Goal: Task Accomplishment & Management: Complete application form

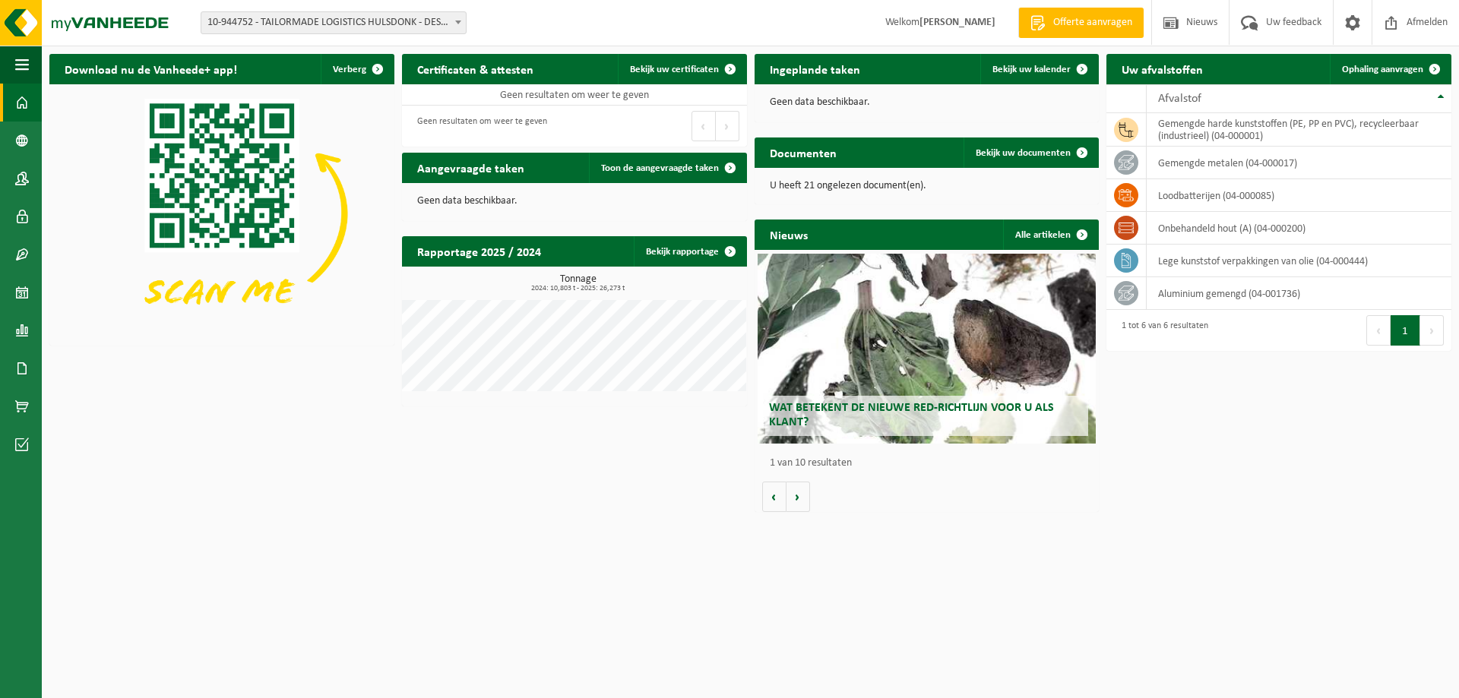
drag, startPoint x: 1248, startPoint y: 64, endPoint x: 1070, endPoint y: 211, distance: 231.0
click at [1248, 63] on div "Uw afvalstoffen Ophaling aanvragen" at bounding box center [1278, 69] width 345 height 30
click at [1160, 69] on h2 "Uw afvalstoffen" at bounding box center [1162, 69] width 112 height 30
click at [1366, 69] on span "Ophaling aanvragen" at bounding box center [1382, 70] width 81 height 10
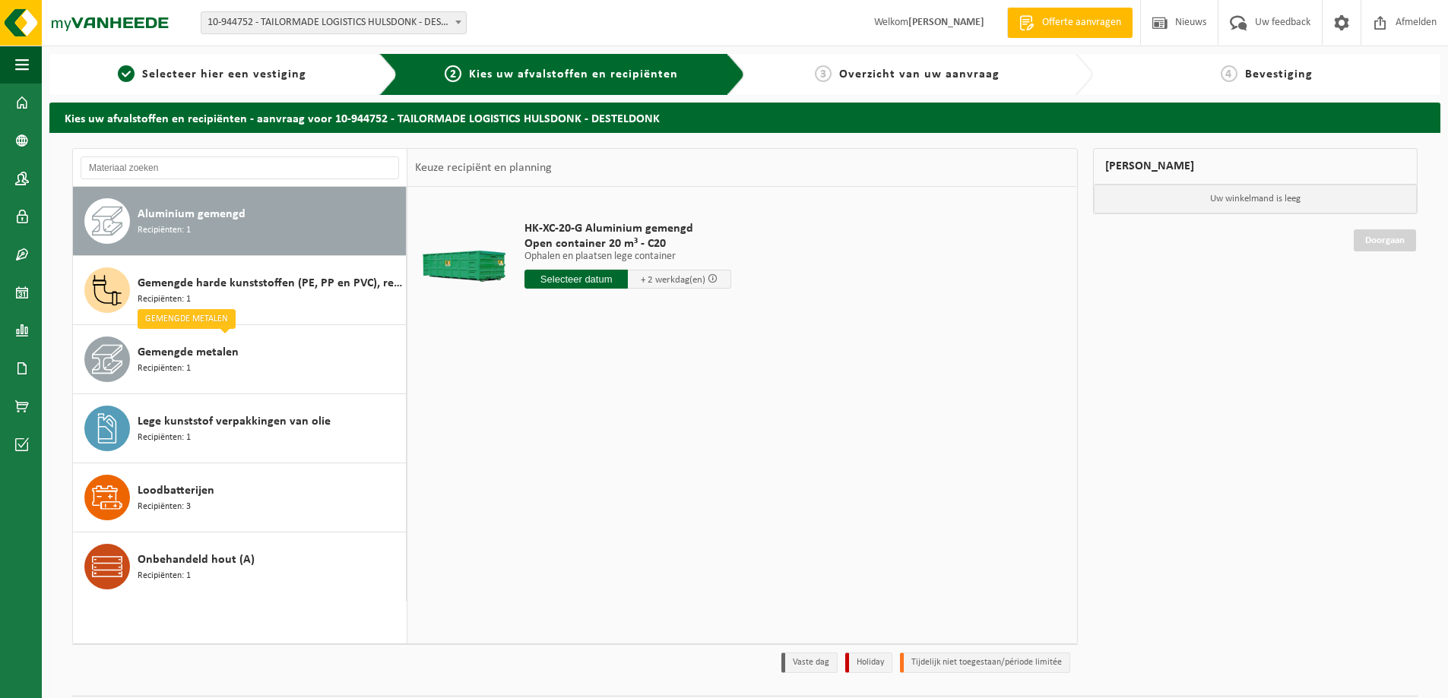
scroll to position [44, 0]
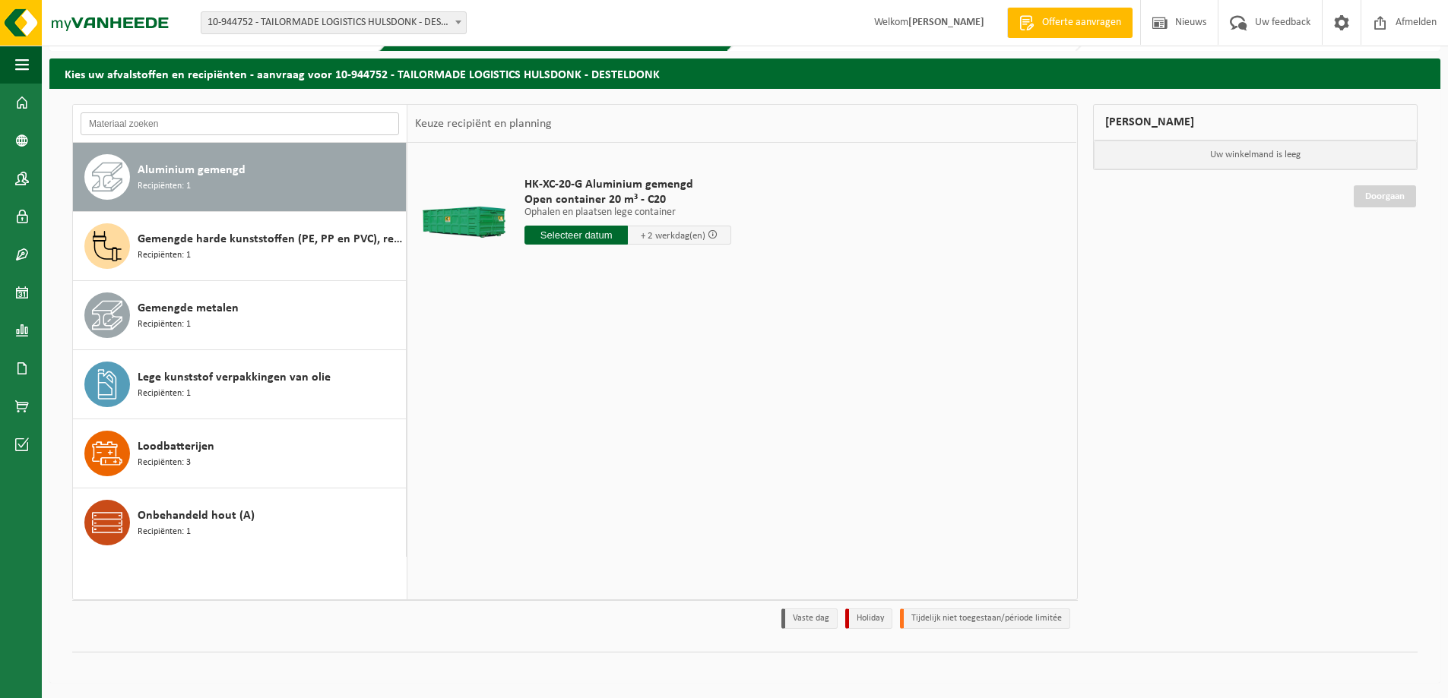
click at [135, 119] on input "text" at bounding box center [240, 123] width 318 height 23
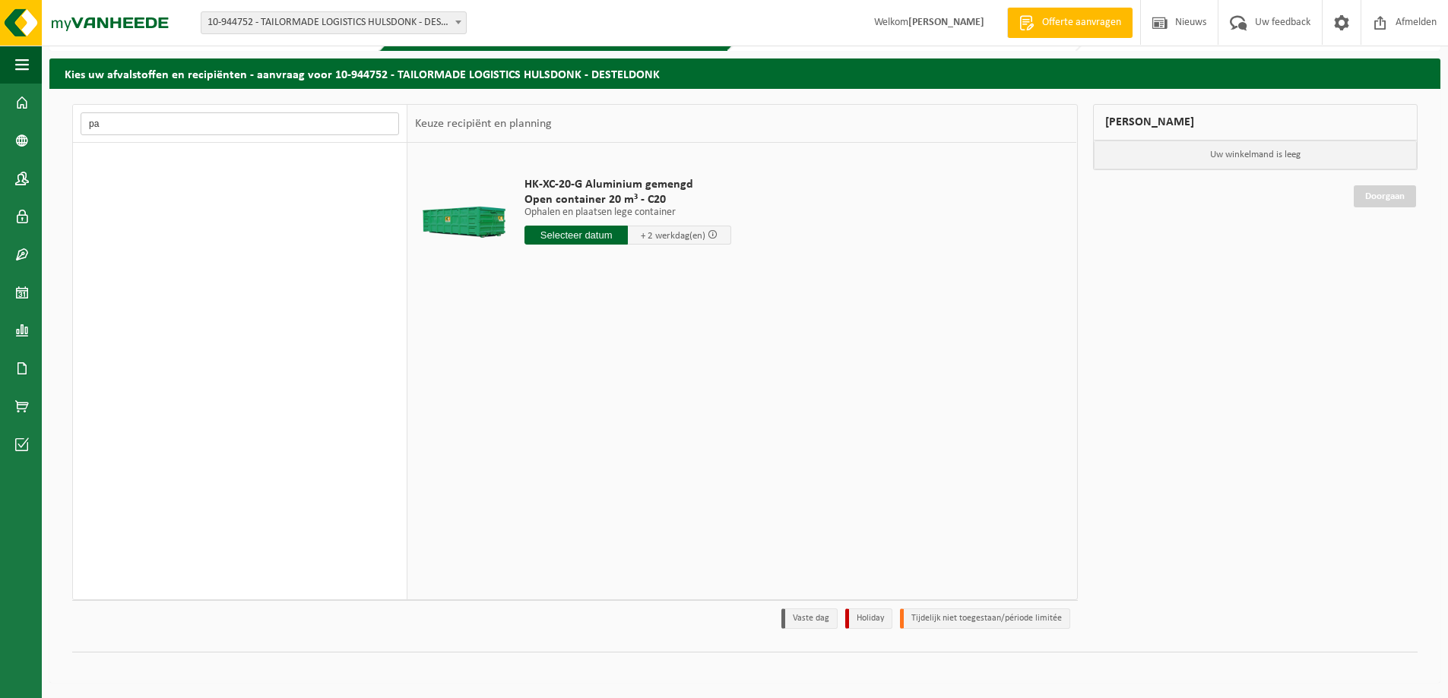
type input "p"
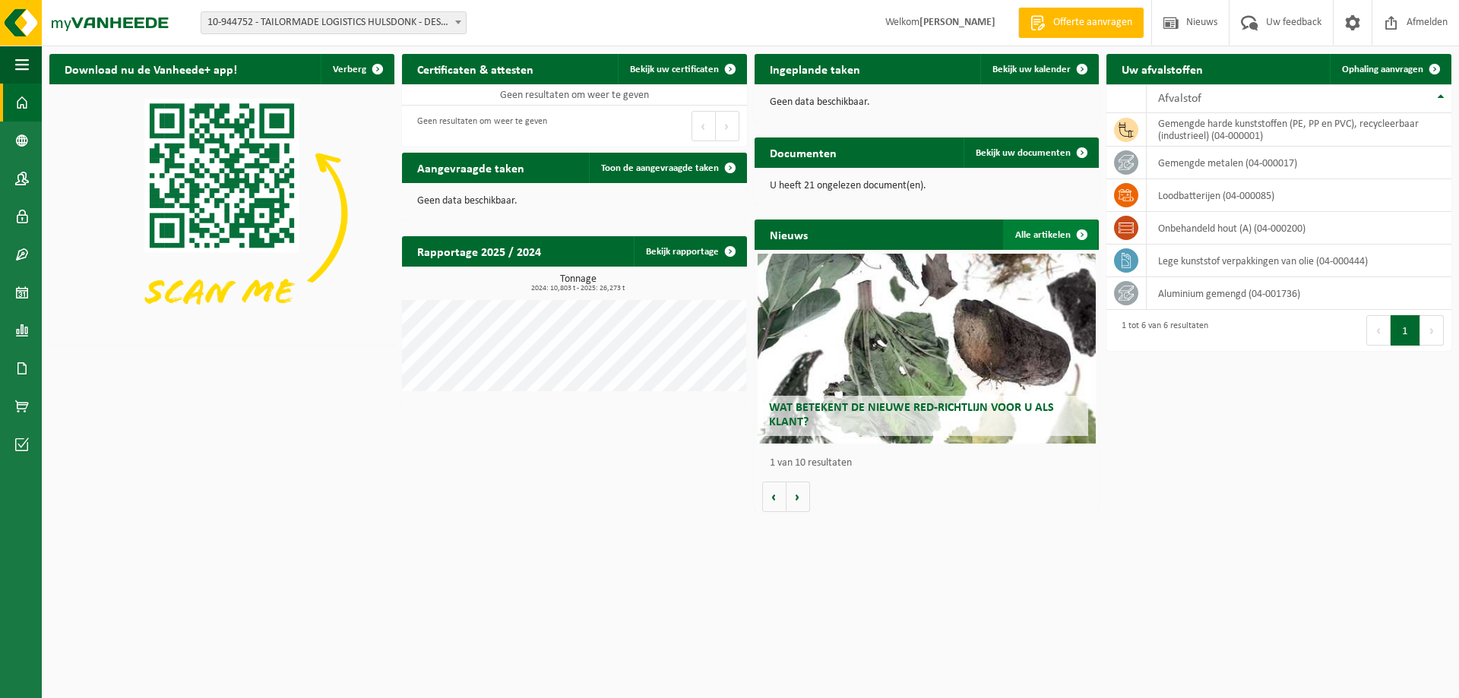
click at [1074, 234] on span at bounding box center [1082, 235] width 30 height 30
click at [1406, 68] on span "Ophaling aanvragen" at bounding box center [1382, 70] width 81 height 10
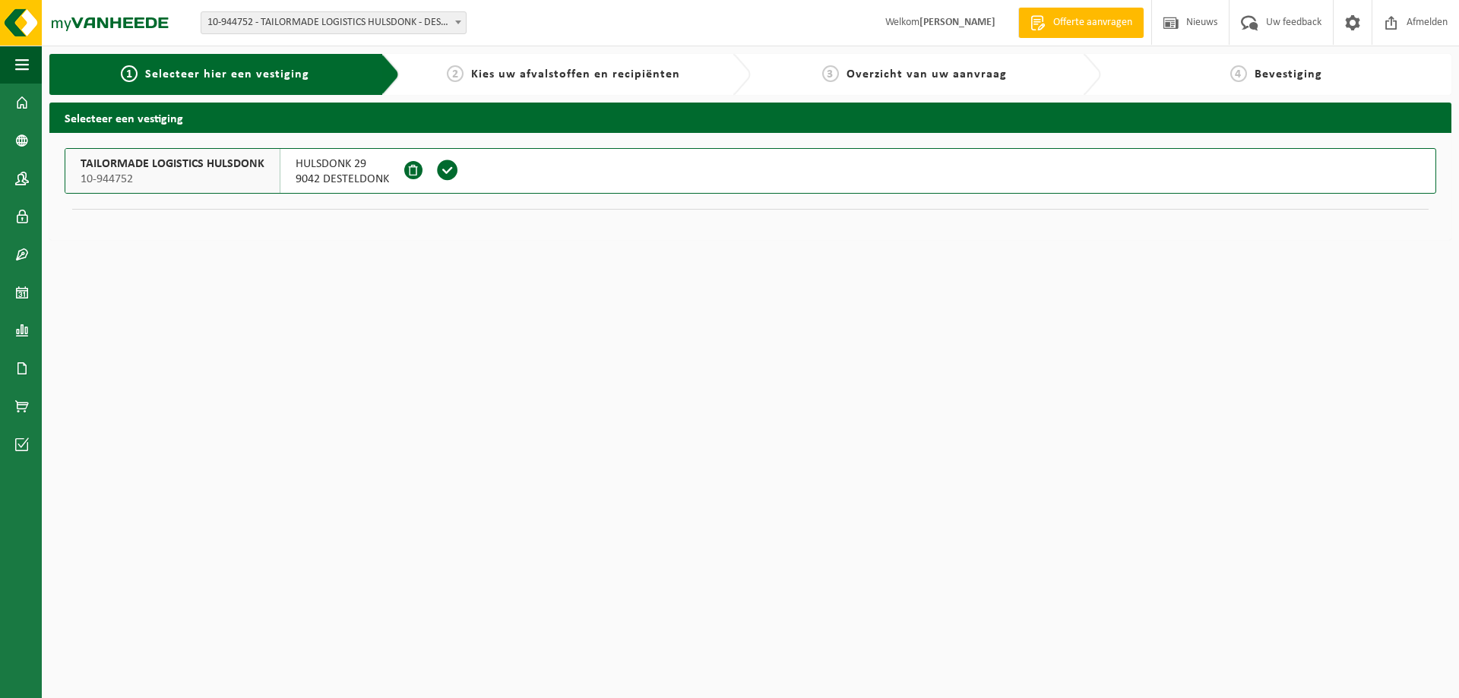
click at [184, 163] on span "TAILORMADE LOGISTICS HULSDONK" at bounding box center [173, 164] width 184 height 15
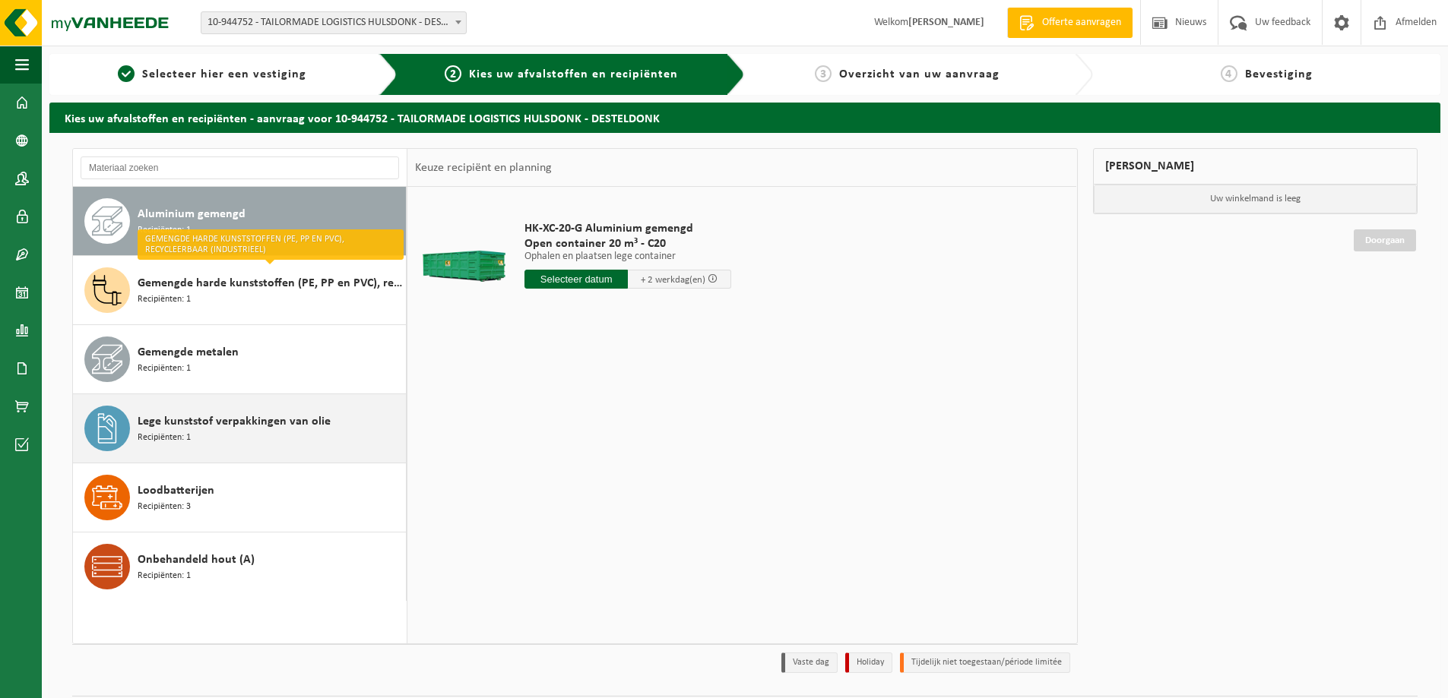
scroll to position [44, 0]
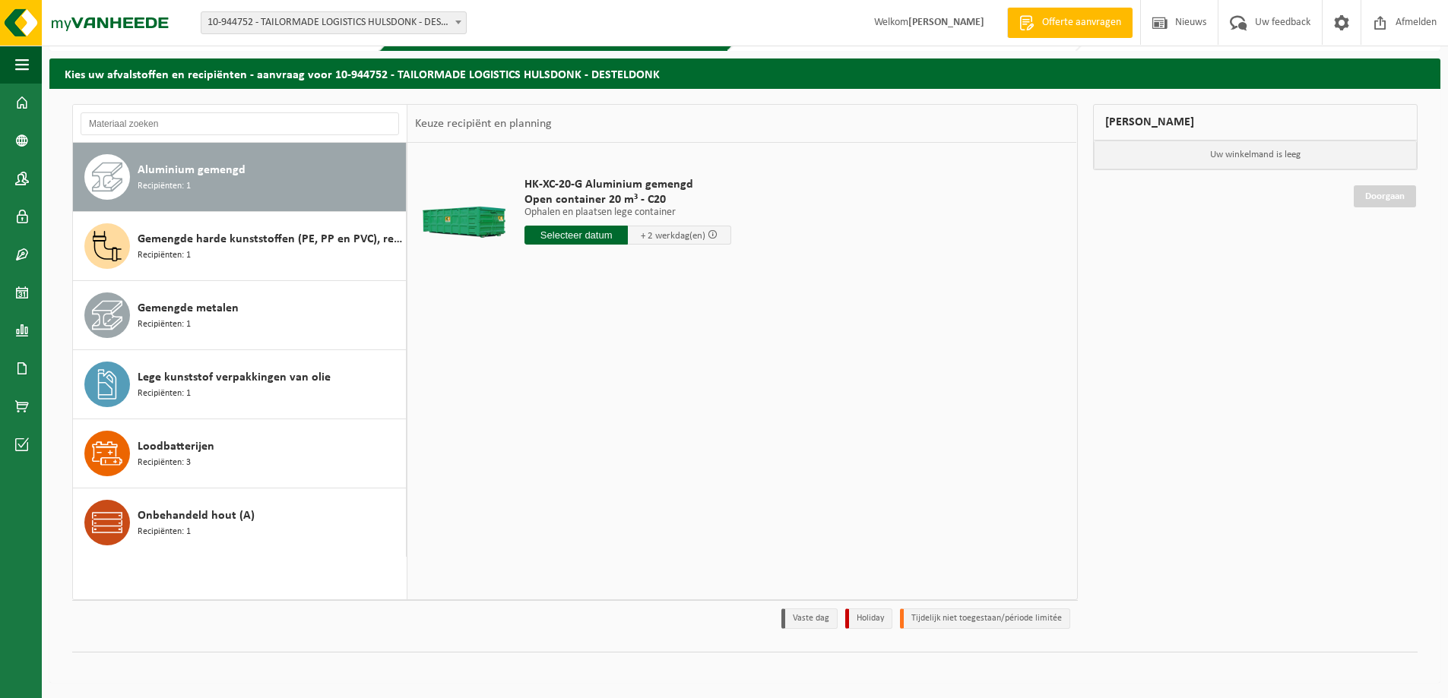
click at [1288, 157] on p "Uw winkelmand is leeg" at bounding box center [1255, 155] width 324 height 29
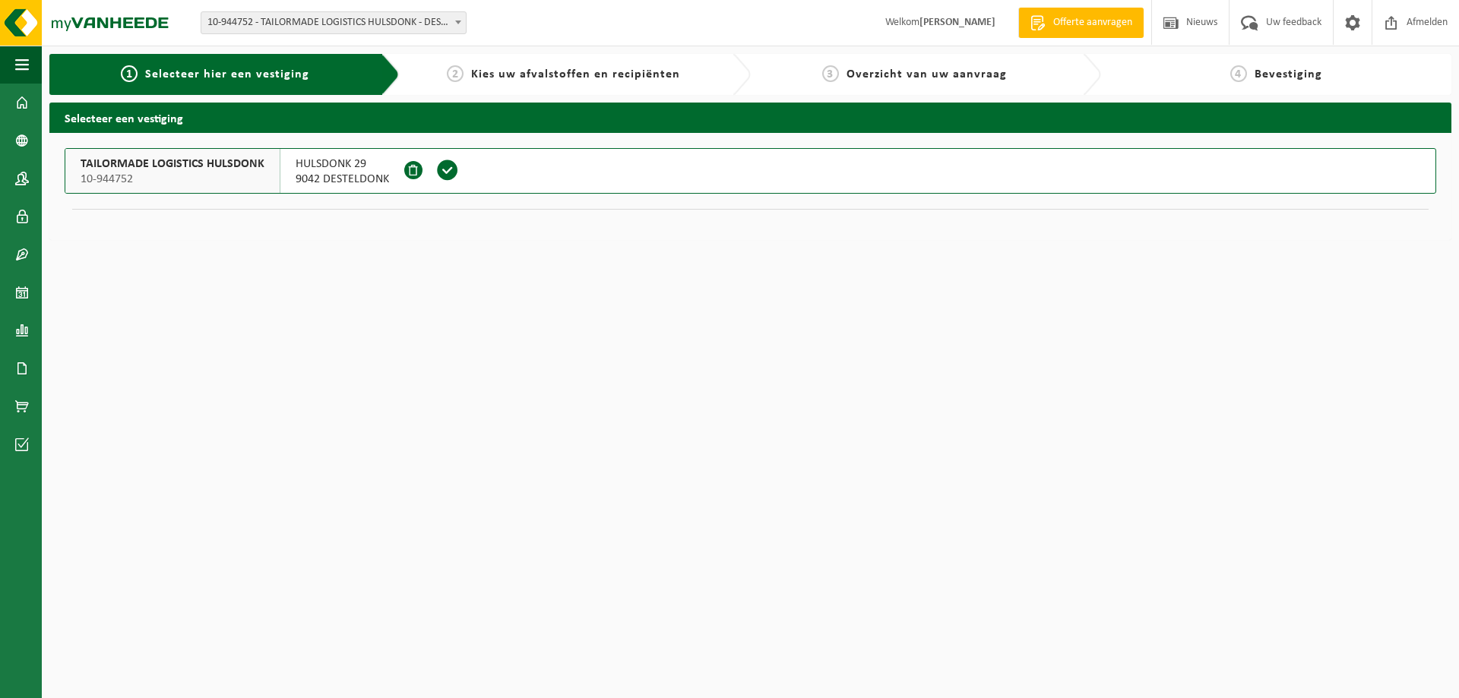
click at [1269, 74] on span "Bevestiging" at bounding box center [1289, 74] width 68 height 12
click at [21, 100] on span at bounding box center [22, 103] width 14 height 38
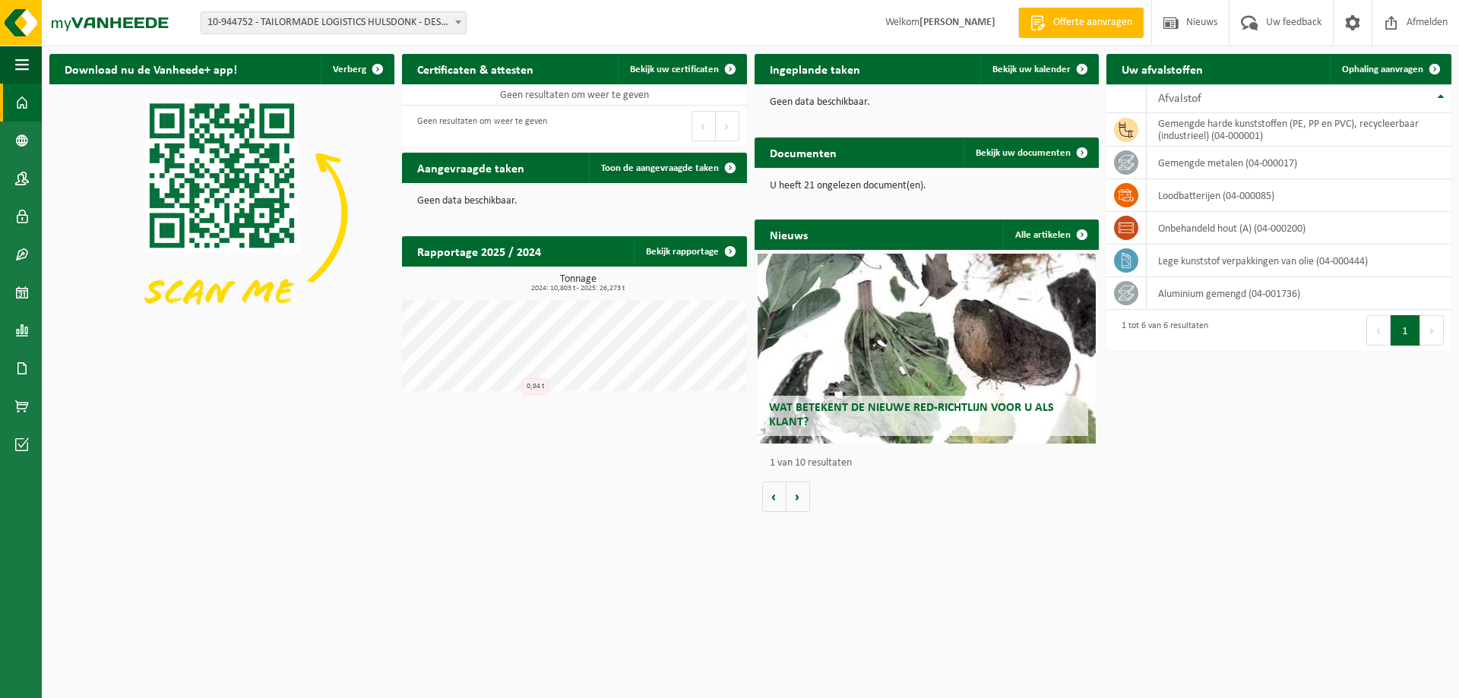
click at [1087, 21] on span "Offerte aanvragen" at bounding box center [1092, 22] width 87 height 15
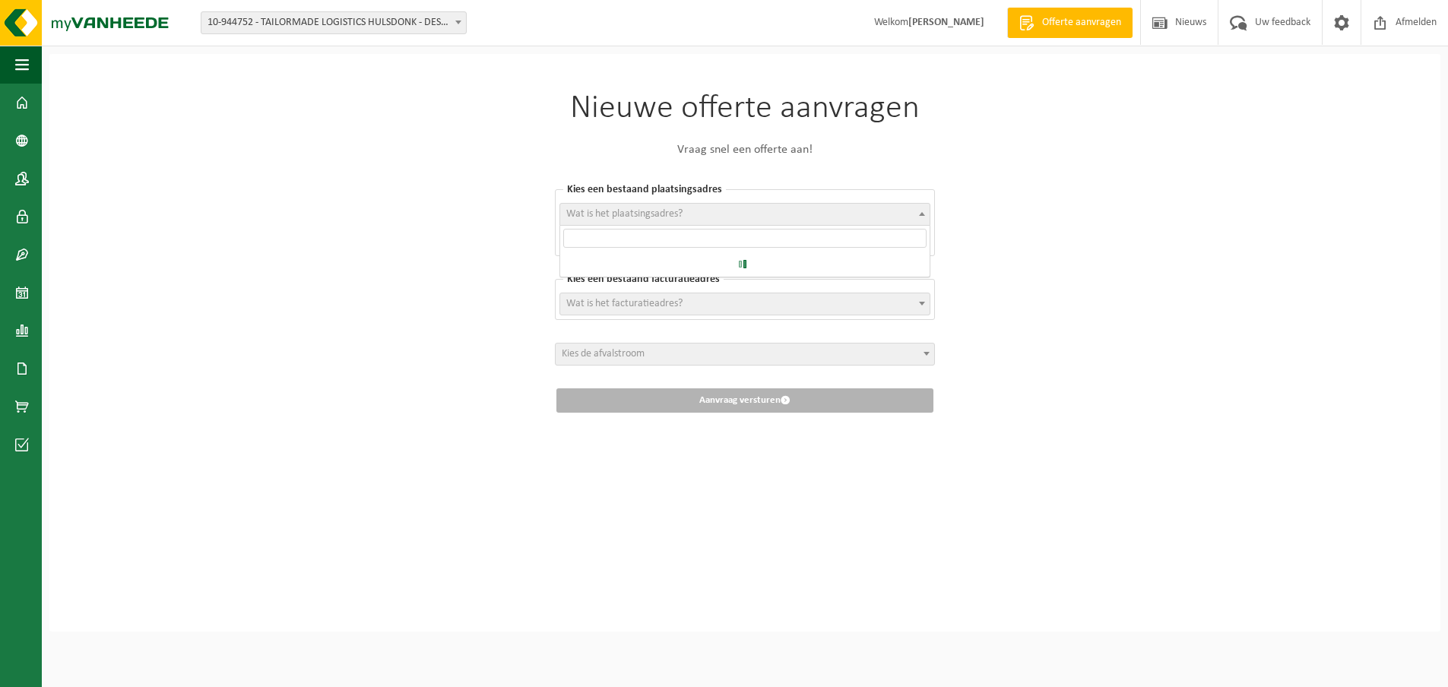
click at [920, 213] on b at bounding box center [922, 214] width 6 height 4
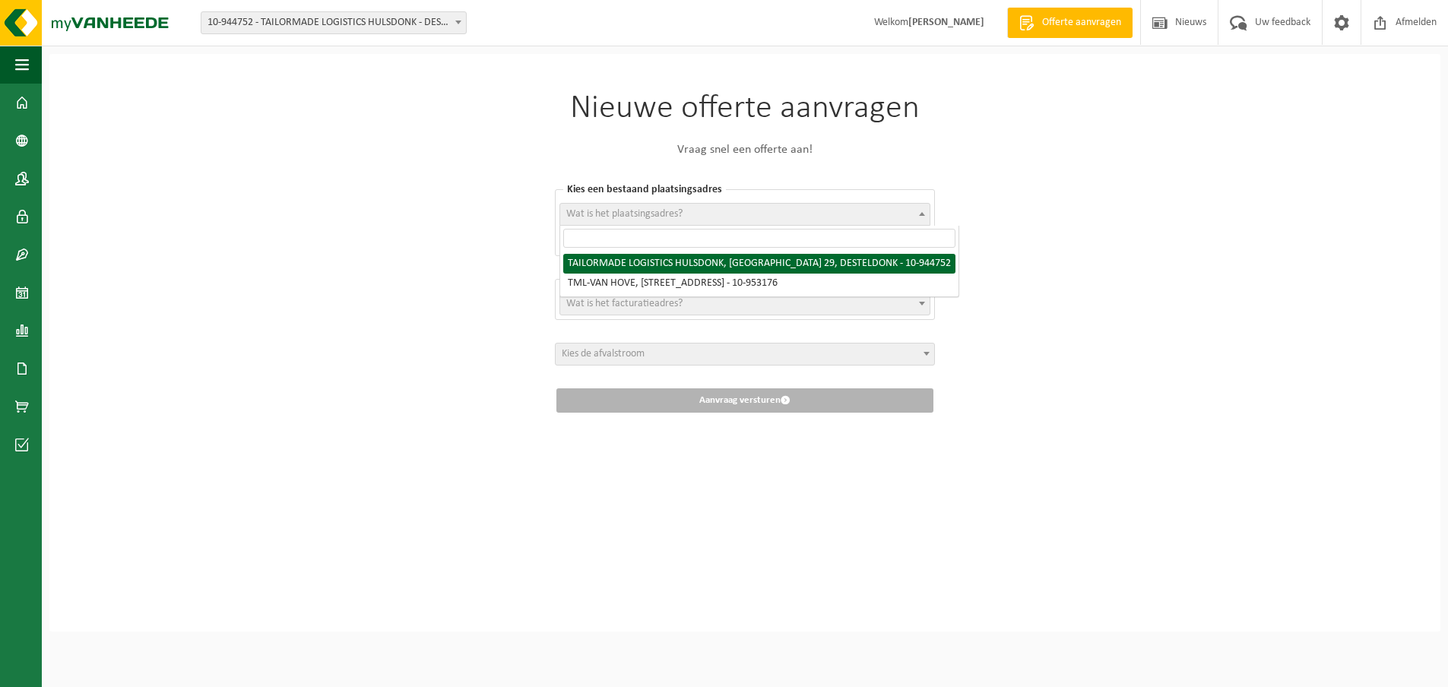
select select "140903"
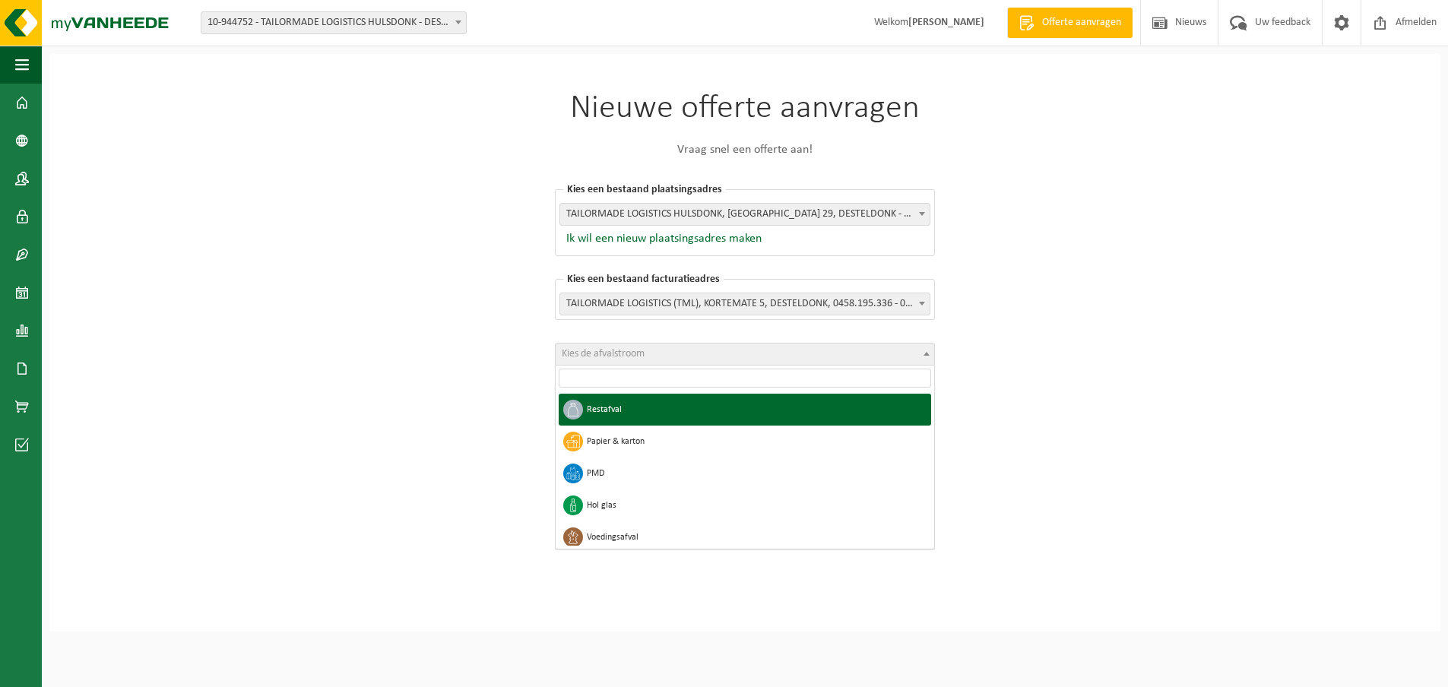
click at [606, 350] on span "Kies de afvalstroom" at bounding box center [603, 353] width 83 height 11
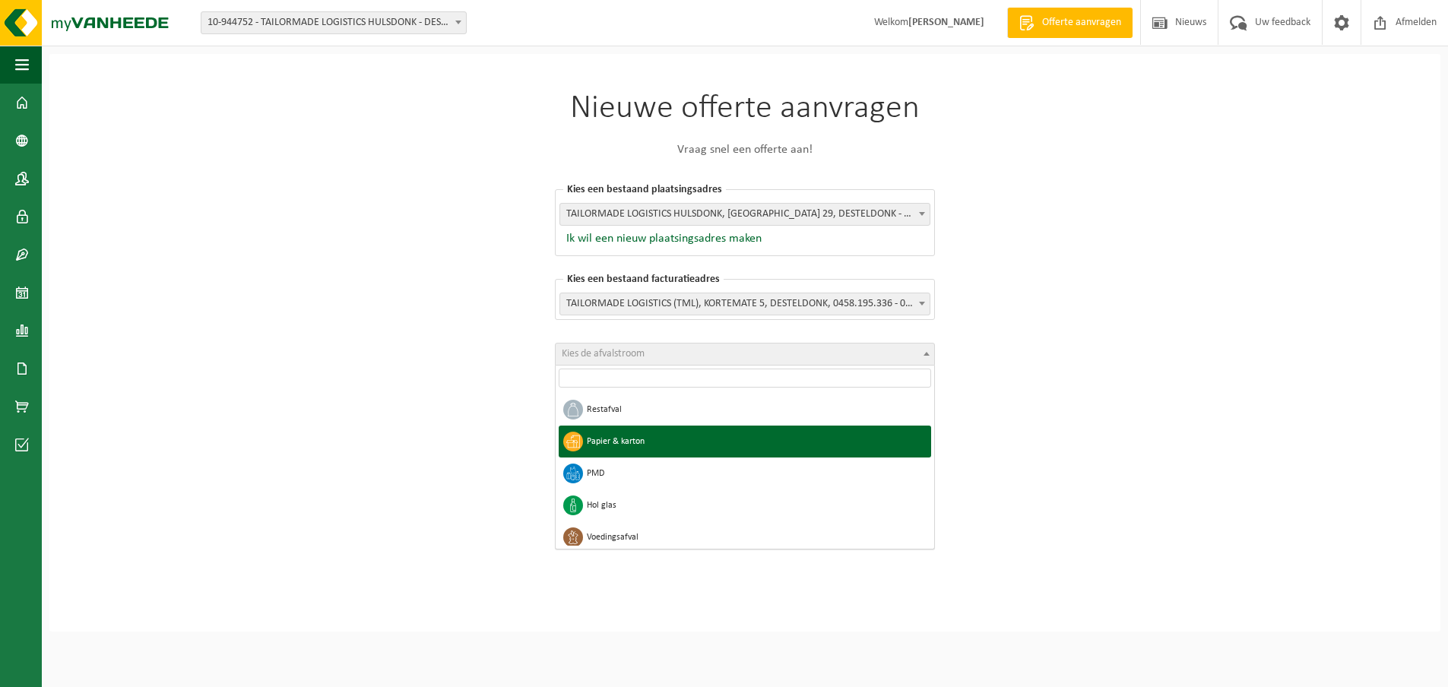
select select "2"
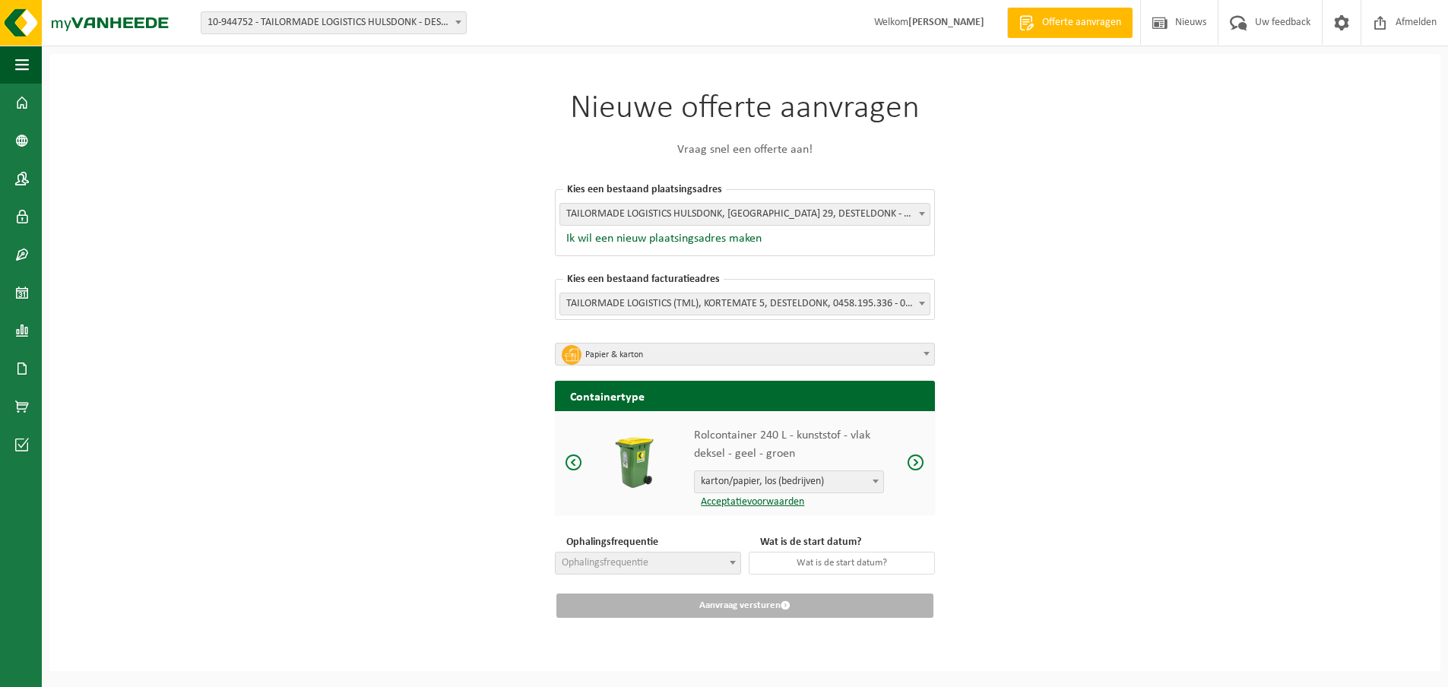
click at [873, 481] on b at bounding box center [875, 481] width 6 height 4
click at [1080, 416] on div "Nieuwe offerte aanvragen Vraag snel een offerte aan! Kies een bestaand plaatsin…" at bounding box center [744, 362] width 1391 height 617
click at [573, 460] on span at bounding box center [574, 462] width 18 height 19
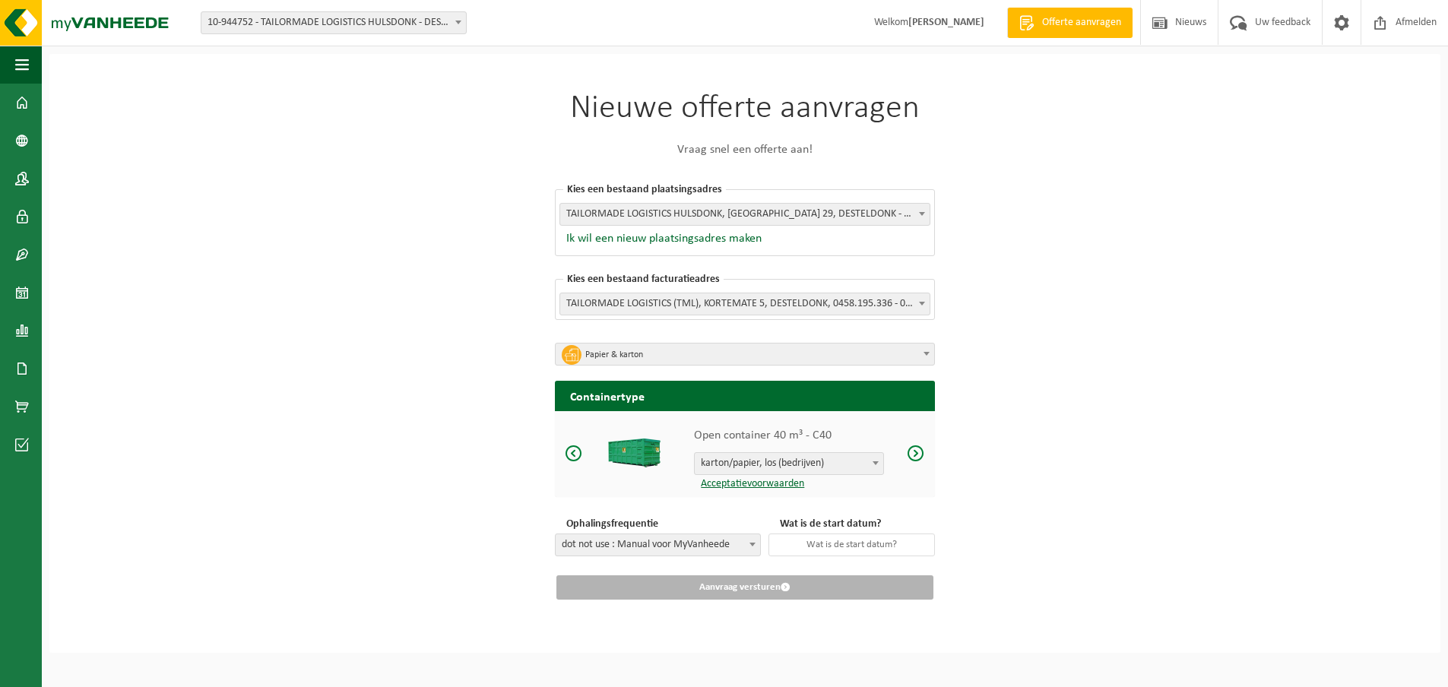
click at [570, 445] on span at bounding box center [574, 453] width 18 height 19
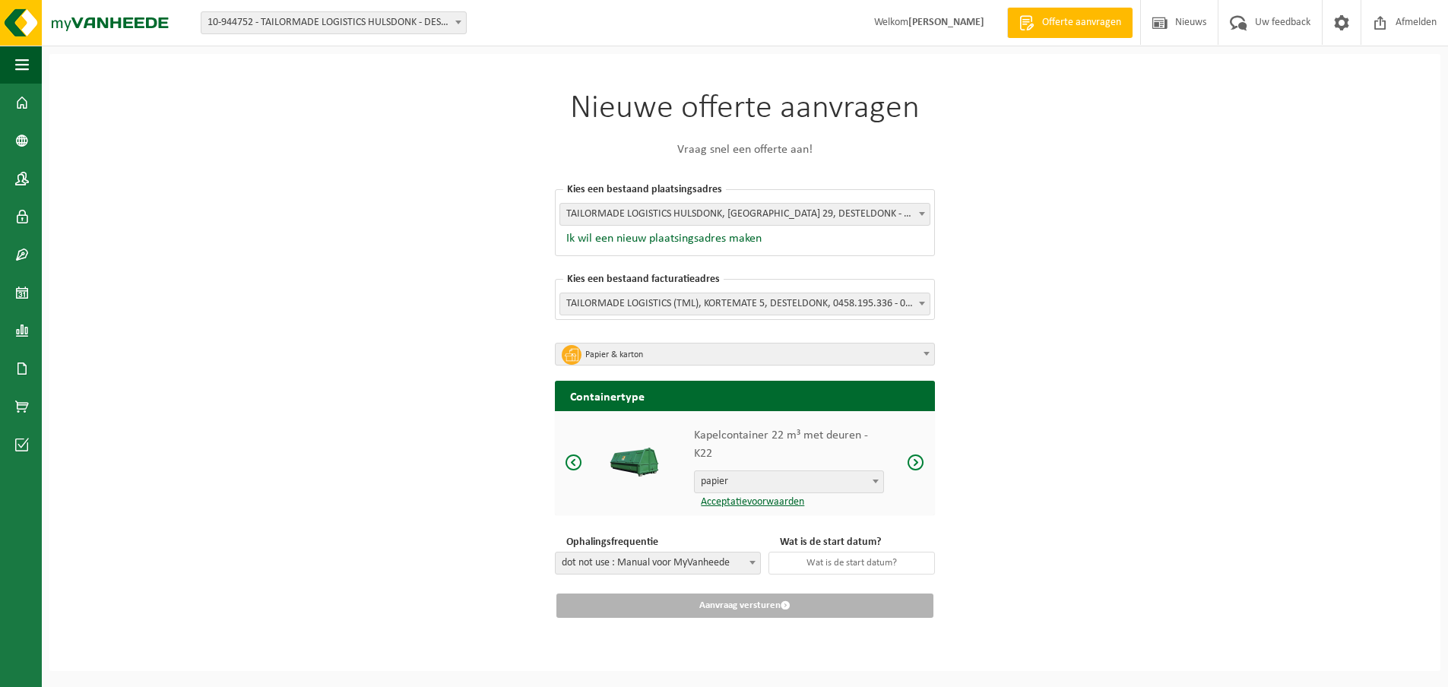
click at [569, 445] on div "Kapelcontainer 22 m³ met deuren - K22 papier vlak karton papier Acceptatievoorw…" at bounding box center [745, 463] width 380 height 104
click at [570, 457] on span at bounding box center [574, 462] width 18 height 19
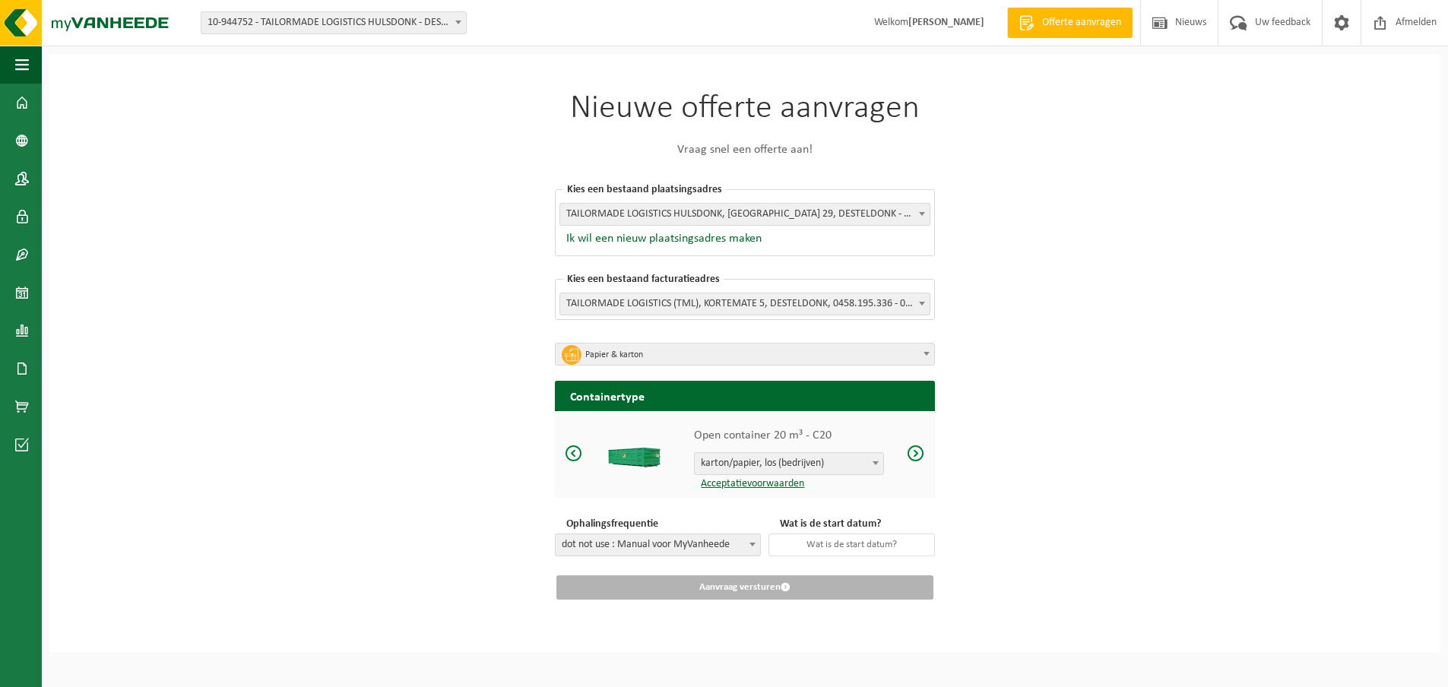
click at [574, 451] on span at bounding box center [574, 453] width 18 height 19
click at [574, 452] on span at bounding box center [574, 453] width 18 height 19
click at [574, 453] on span at bounding box center [574, 453] width 18 height 19
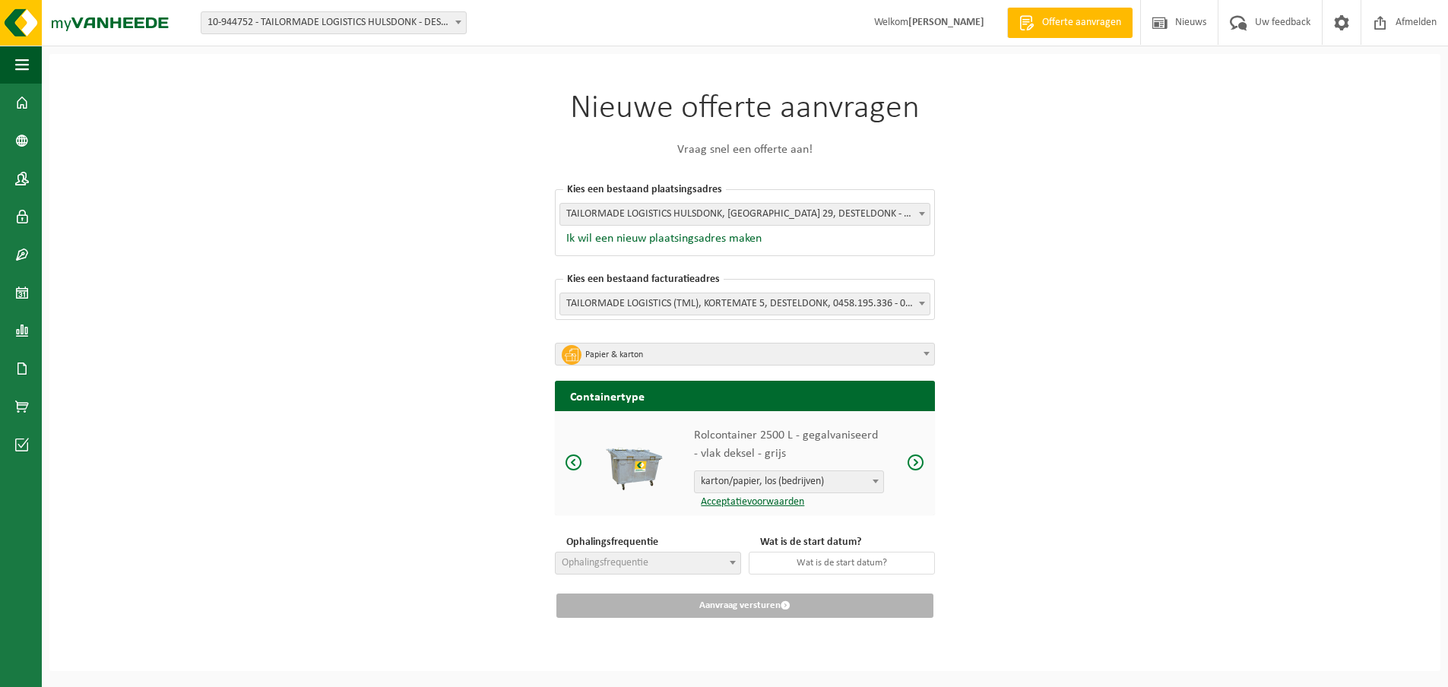
click at [574, 454] on span at bounding box center [574, 462] width 18 height 19
click at [575, 457] on span at bounding box center [574, 462] width 18 height 19
click at [575, 455] on span at bounding box center [574, 462] width 18 height 19
click at [575, 454] on span at bounding box center [574, 462] width 18 height 19
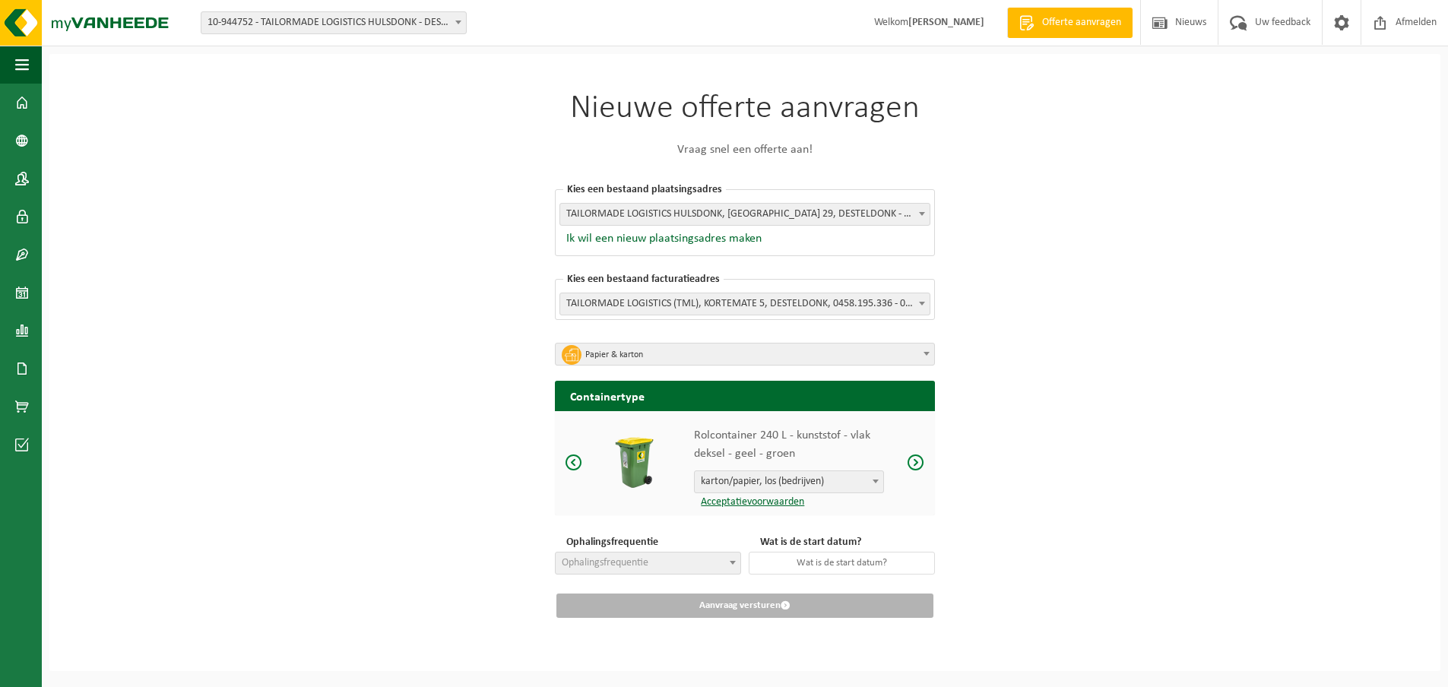
click at [575, 454] on span at bounding box center [574, 462] width 18 height 19
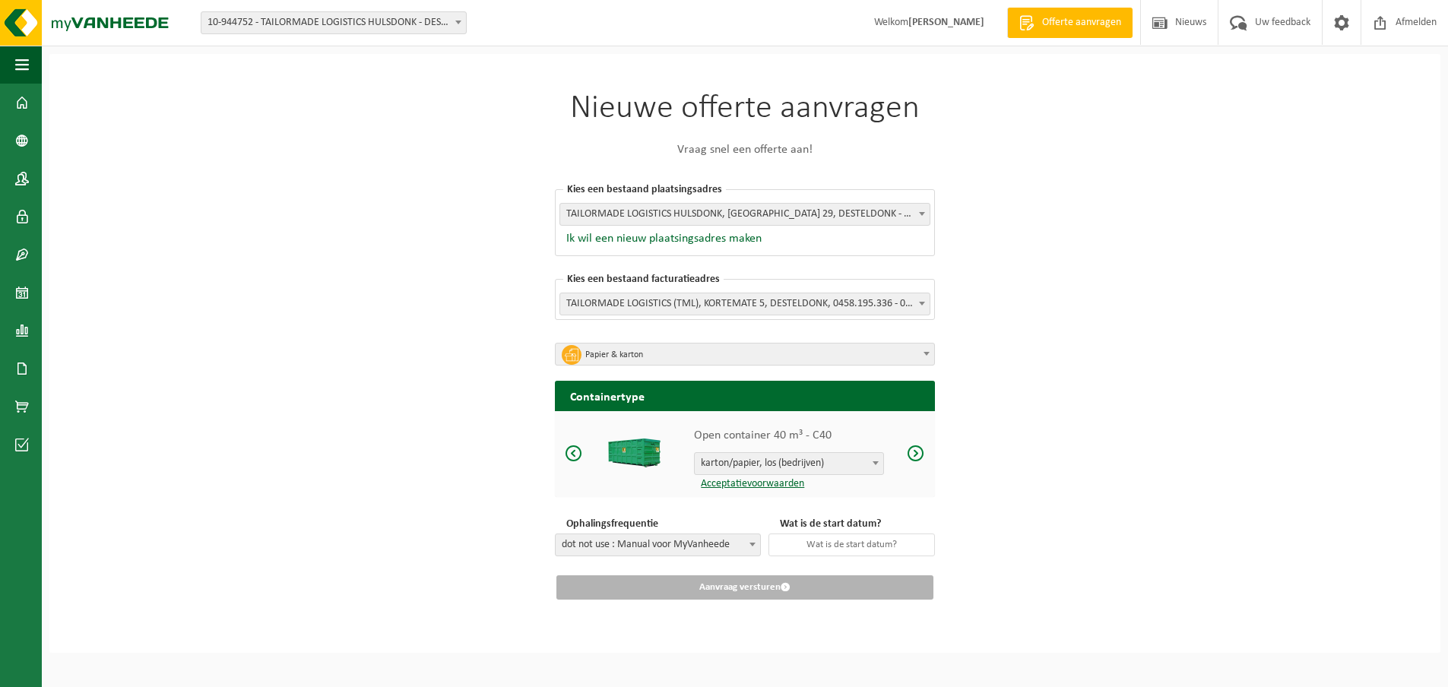
click at [574, 450] on span at bounding box center [574, 453] width 18 height 19
click at [916, 445] on span at bounding box center [916, 453] width 18 height 19
click at [915, 448] on span at bounding box center [916, 453] width 18 height 19
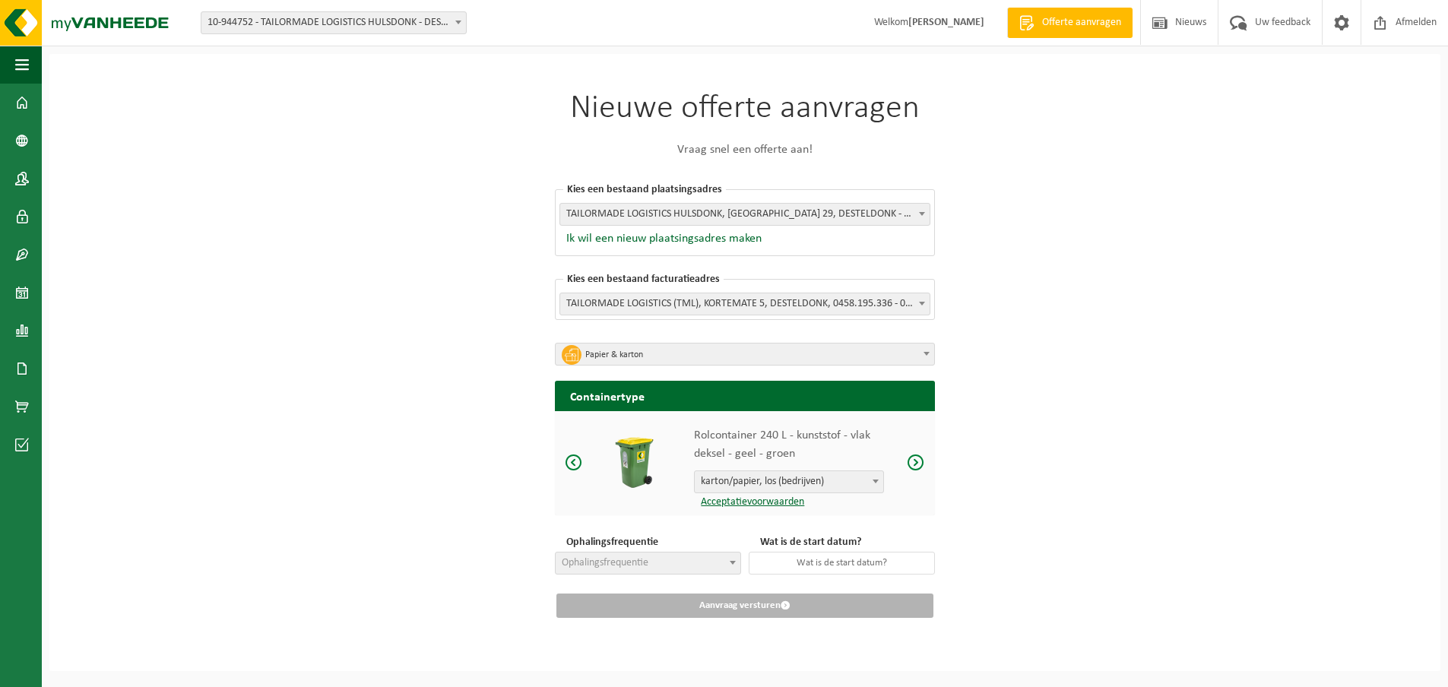
click at [914, 459] on span at bounding box center [916, 462] width 18 height 19
click at [915, 460] on span at bounding box center [916, 462] width 18 height 19
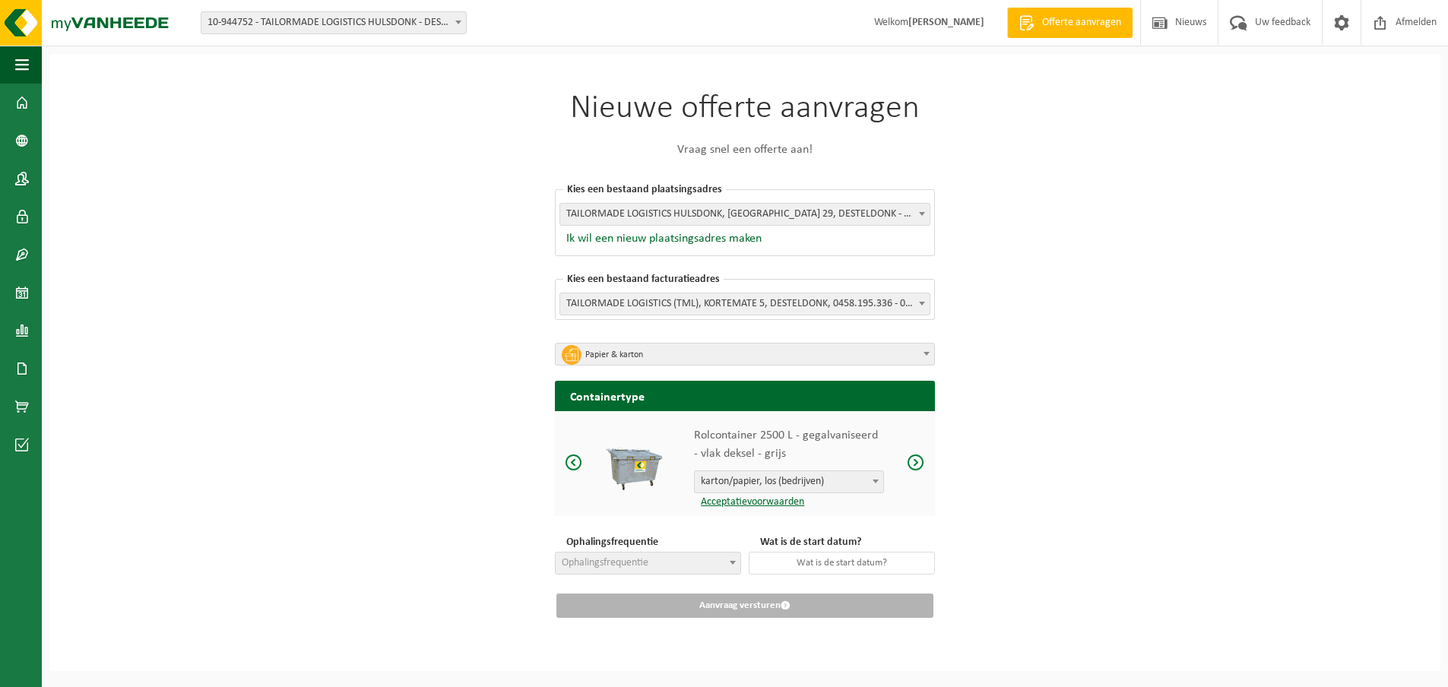
click at [915, 460] on span at bounding box center [916, 462] width 18 height 19
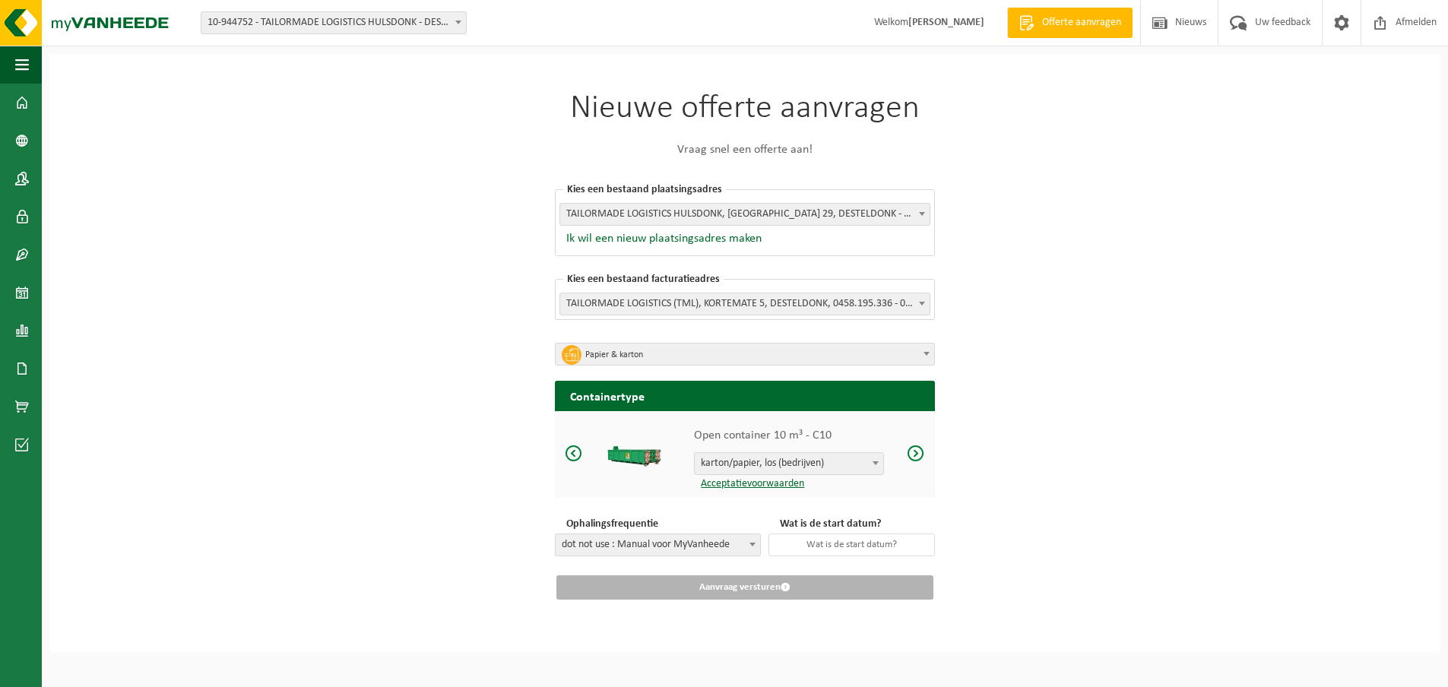
click at [915, 451] on span at bounding box center [916, 453] width 18 height 19
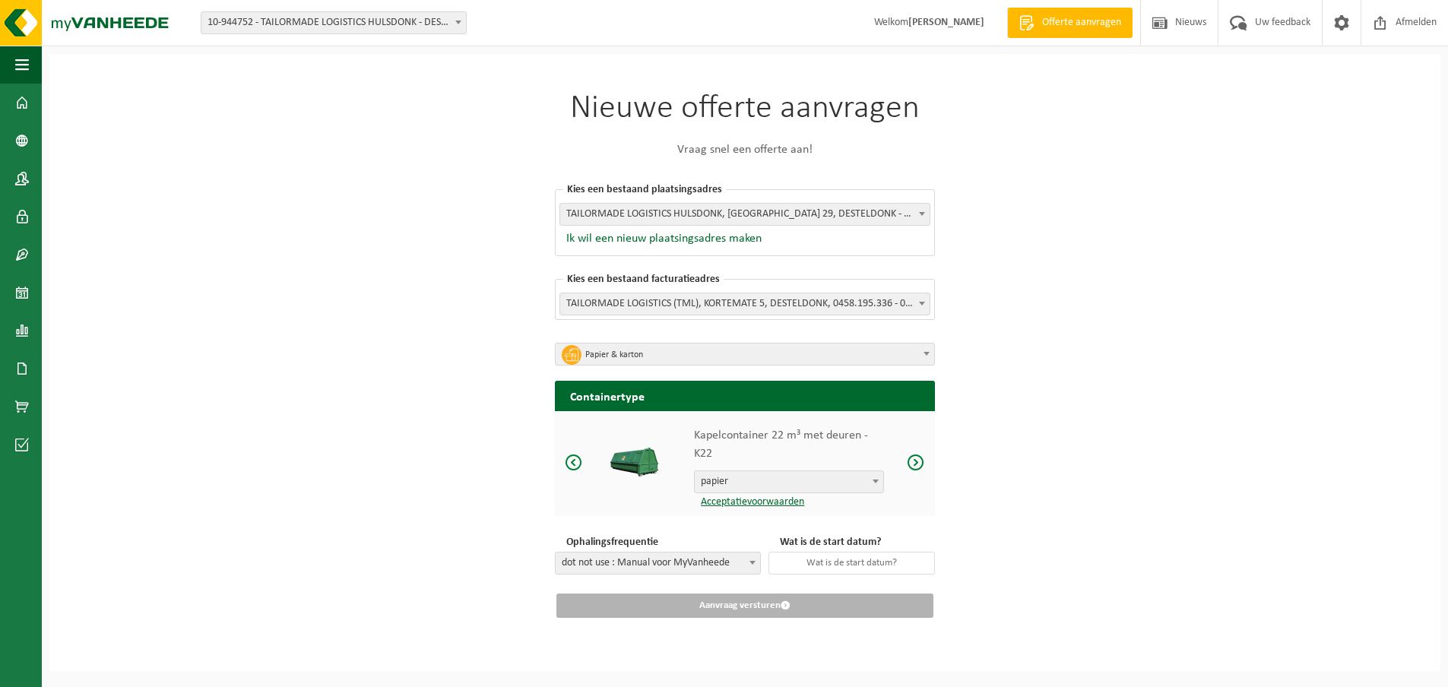
click at [915, 453] on span at bounding box center [916, 462] width 18 height 19
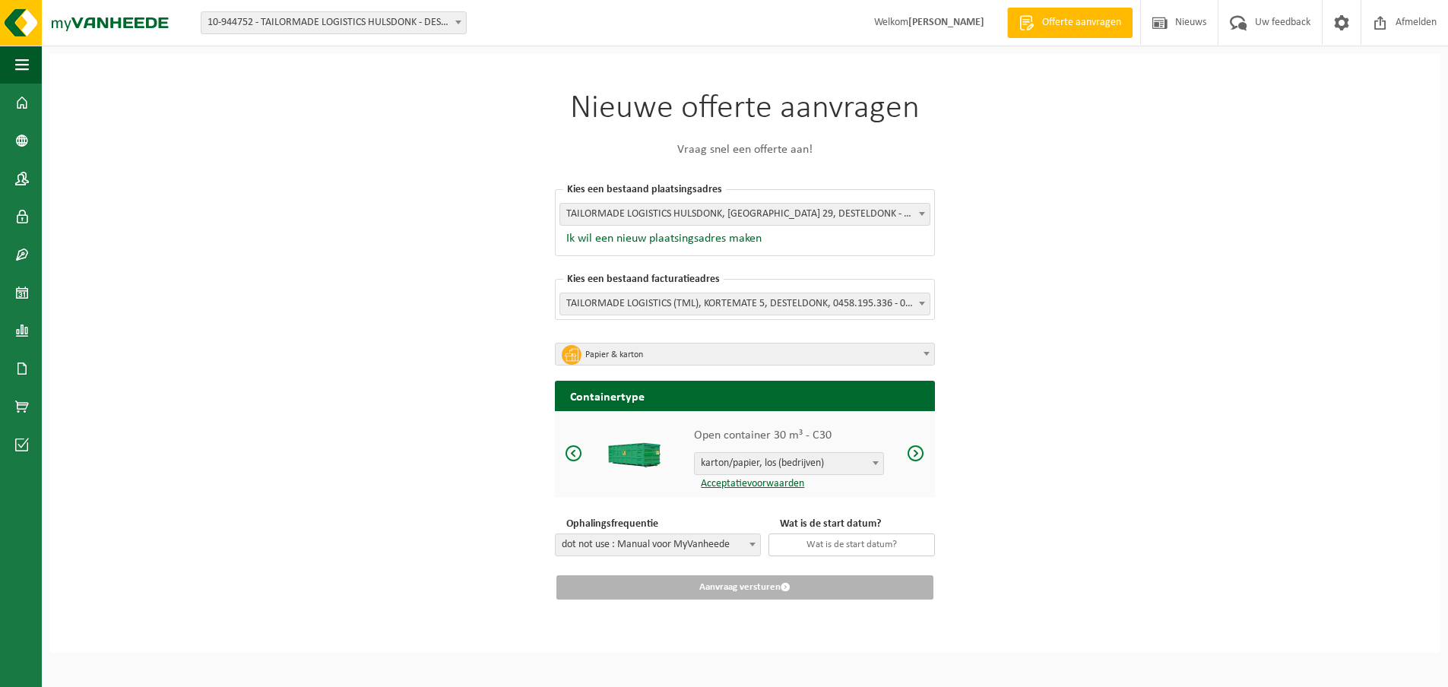
click at [849, 540] on input "text" at bounding box center [851, 544] width 166 height 23
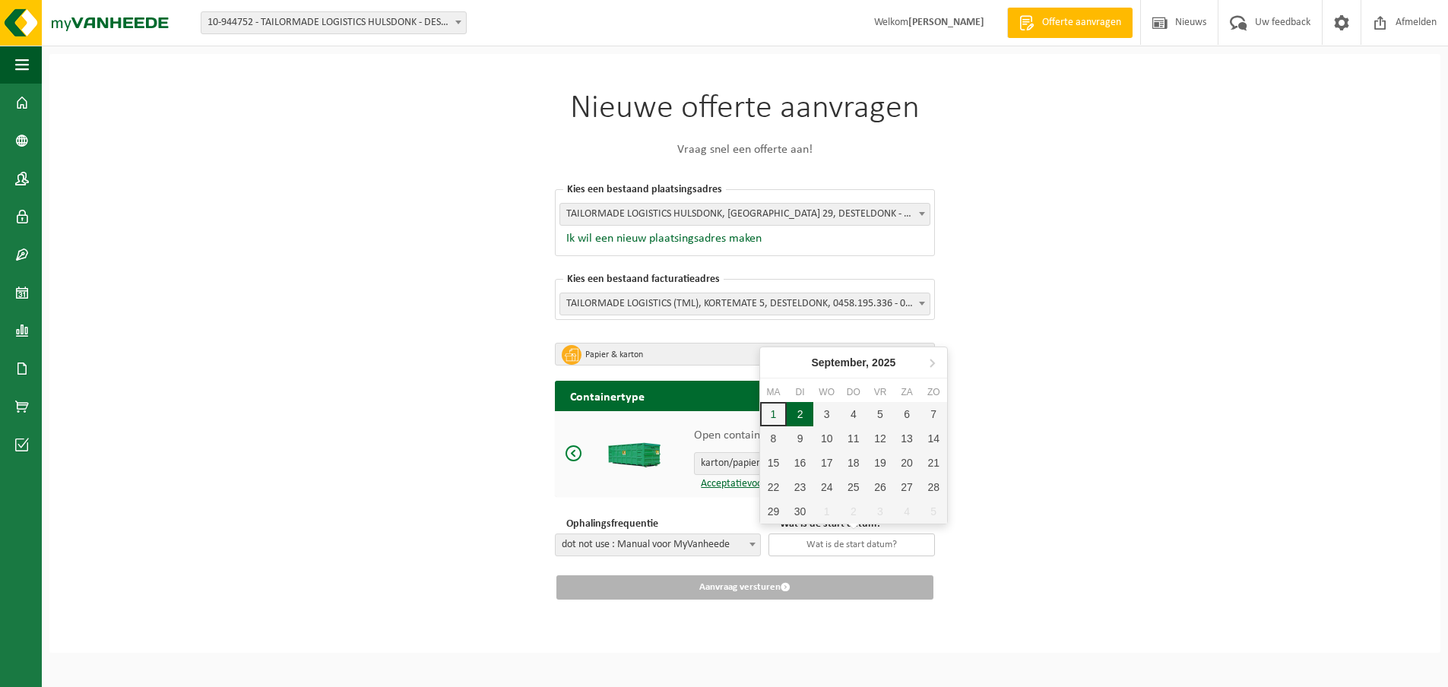
click at [802, 406] on div "2" at bounding box center [799, 414] width 27 height 24
type input "2025-09-02"
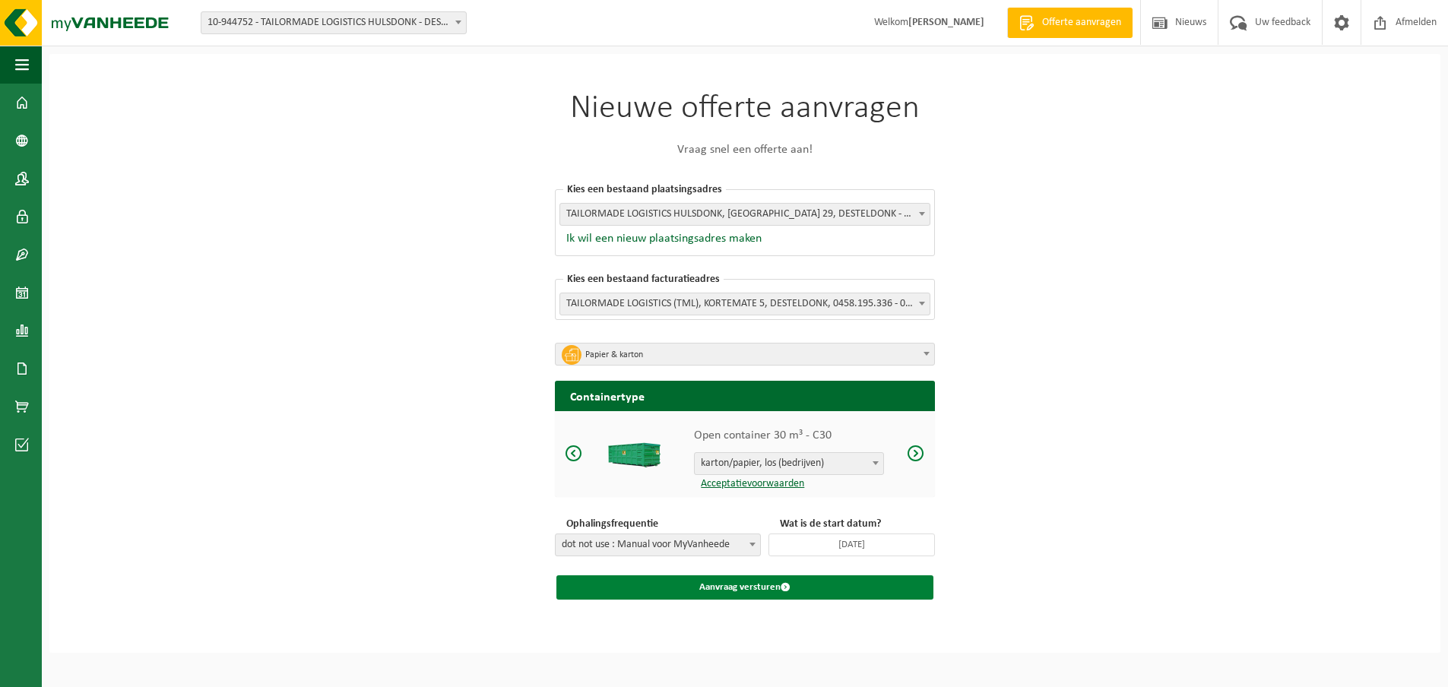
click at [760, 578] on button "Aanvraag versturen" at bounding box center [744, 587] width 377 height 24
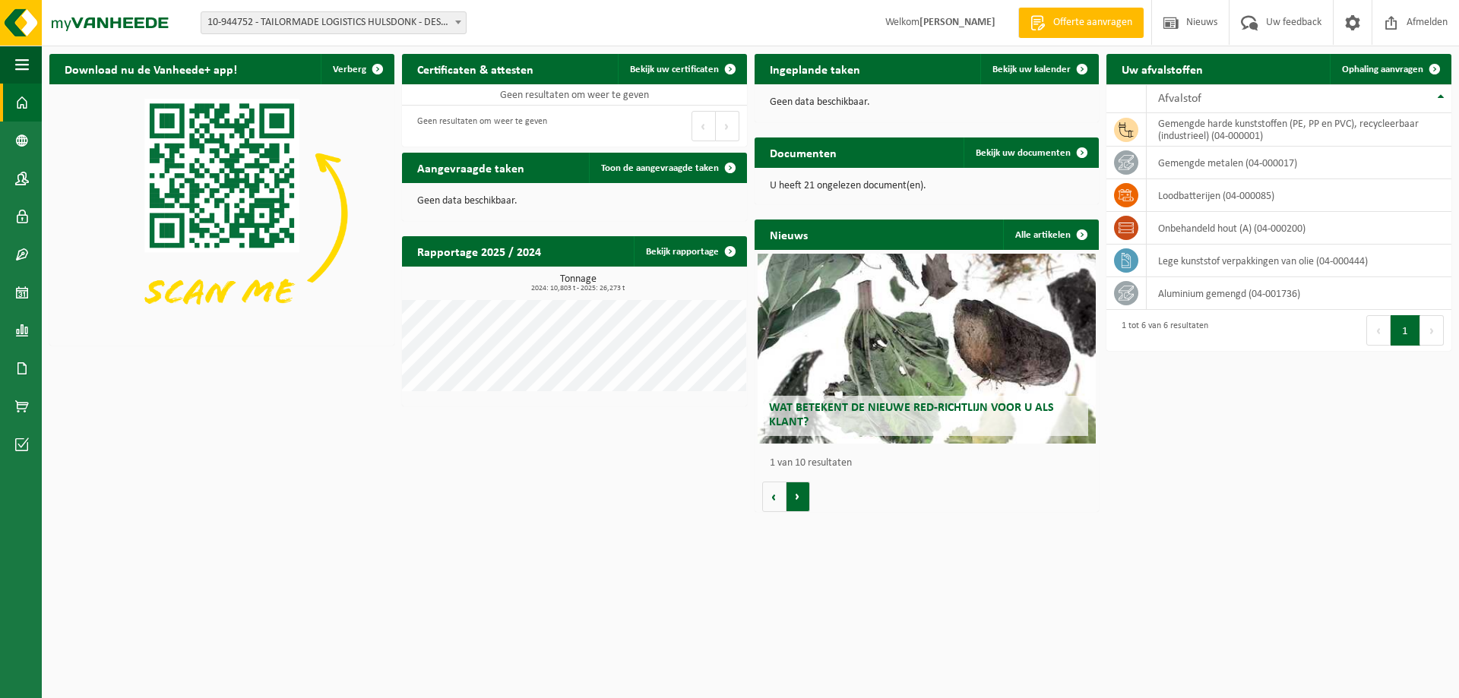
click at [798, 502] on button "Volgende" at bounding box center [798, 497] width 24 height 30
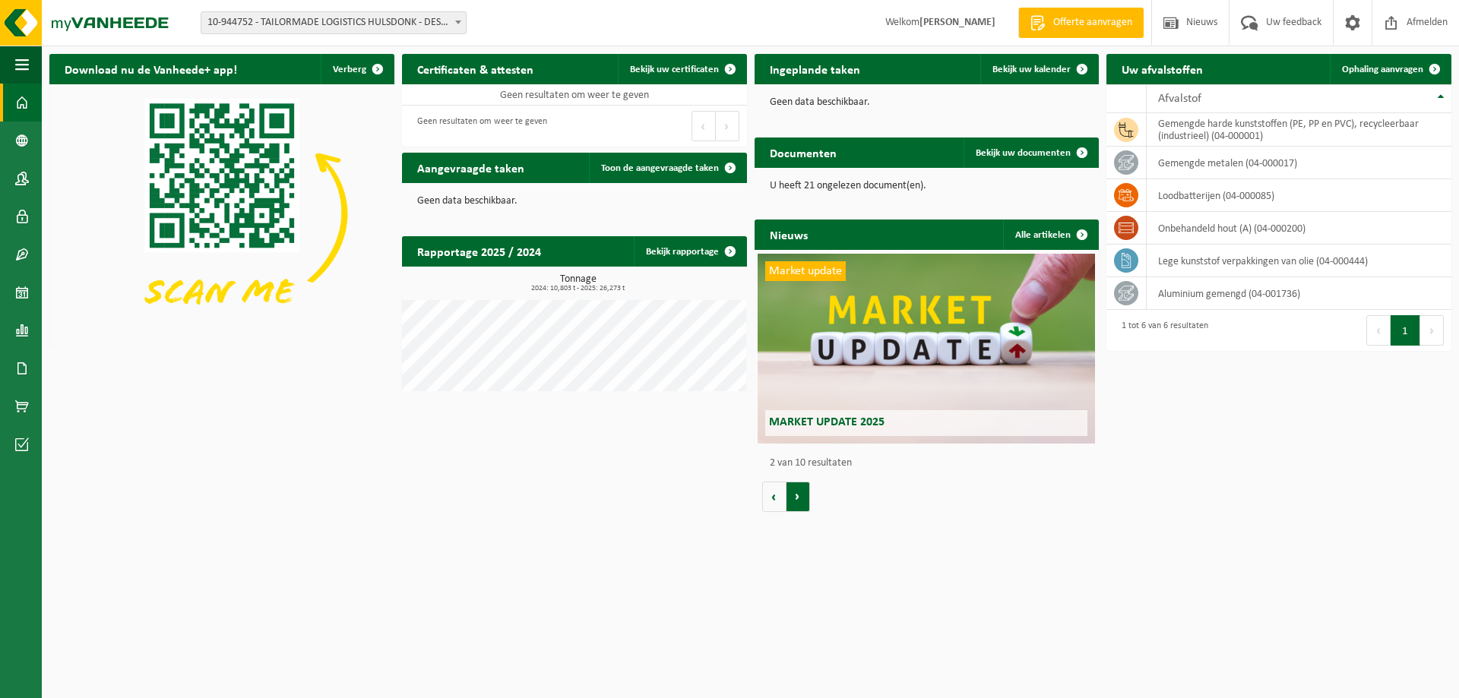
click at [799, 502] on button "Volgende" at bounding box center [798, 497] width 24 height 30
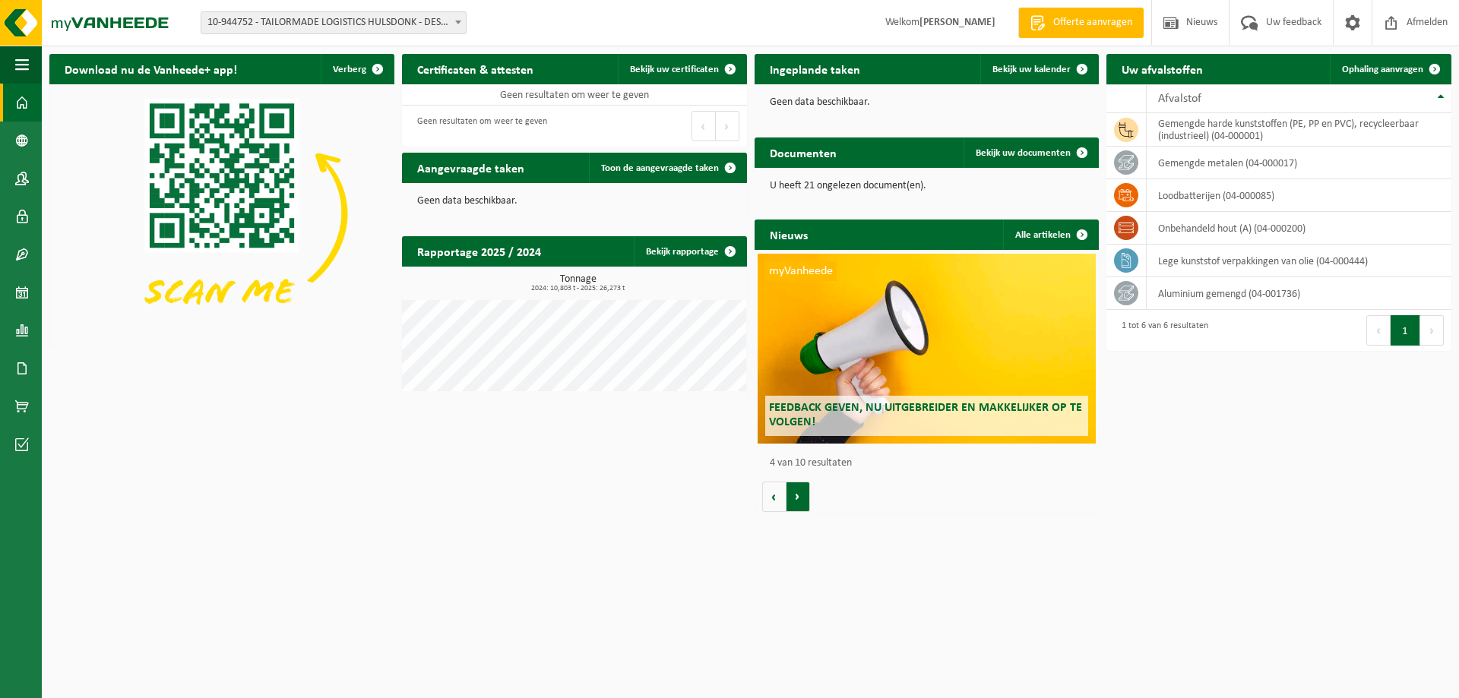
scroll to position [0, 1034]
click at [22, 400] on span at bounding box center [22, 407] width 14 height 38
